Goal: Navigation & Orientation: Find specific page/section

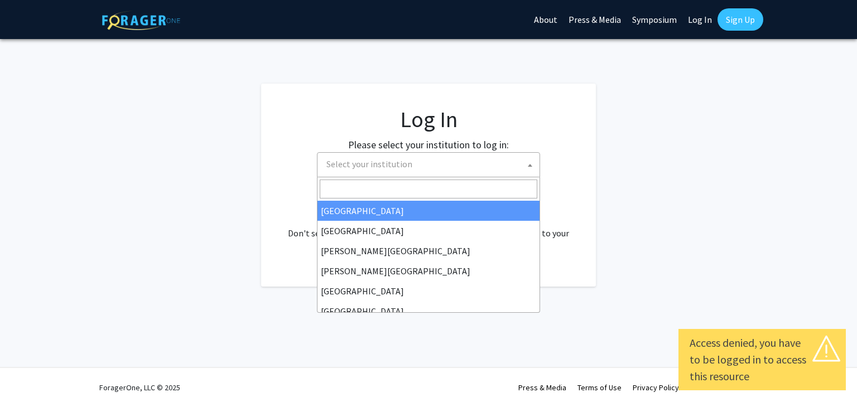
select select
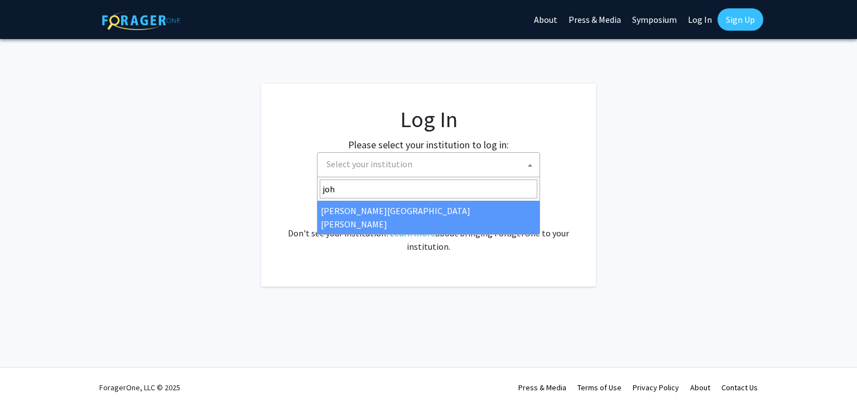
type input "joh"
select select "1"
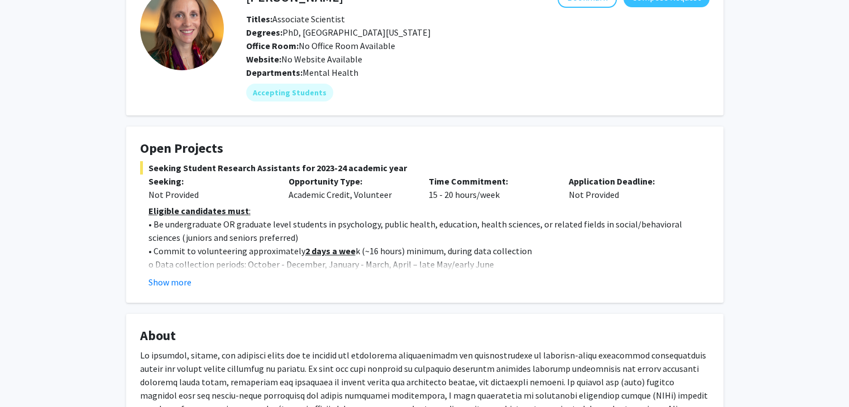
scroll to position [80, 0]
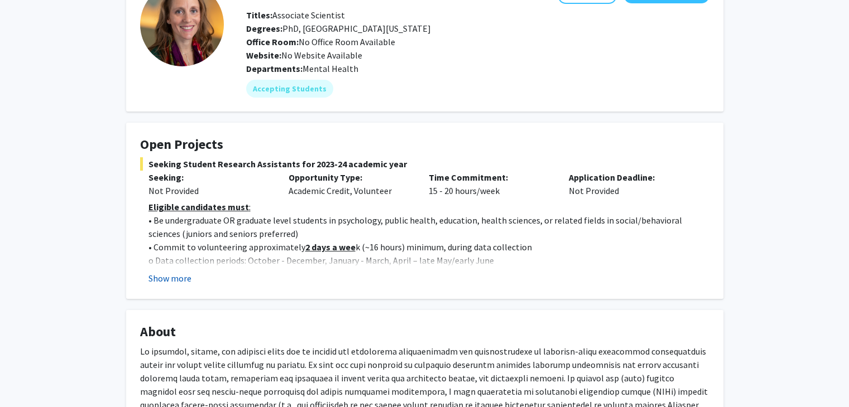
click at [154, 282] on button "Show more" at bounding box center [169, 278] width 43 height 13
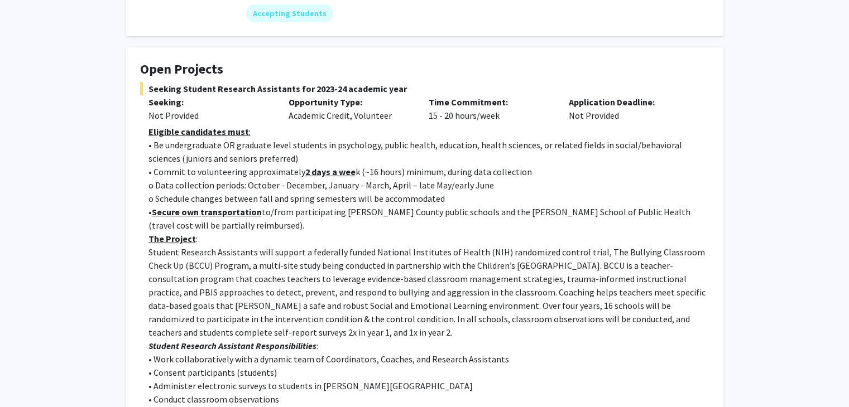
scroll to position [0, 0]
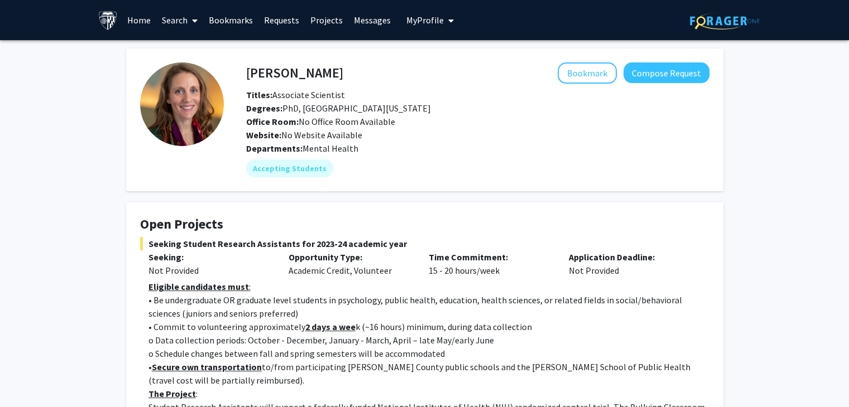
click at [413, 22] on span "My Profile" at bounding box center [424, 20] width 37 height 11
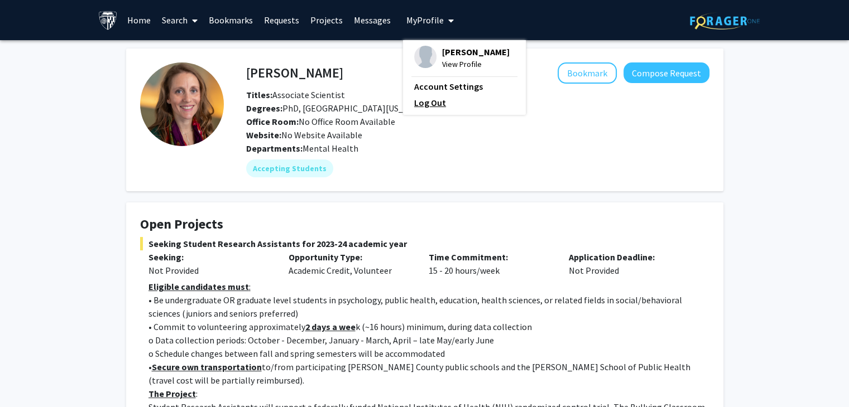
click at [423, 101] on link "Log Out" at bounding box center [464, 102] width 100 height 13
